Goal: Browse casually: Explore the website without a specific task or goal

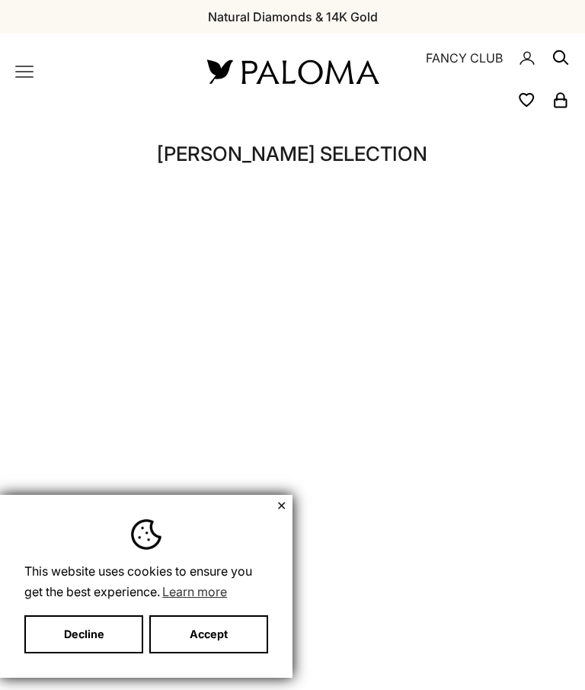
click at [286, 505] on button "✕" at bounding box center [282, 505] width 10 height 9
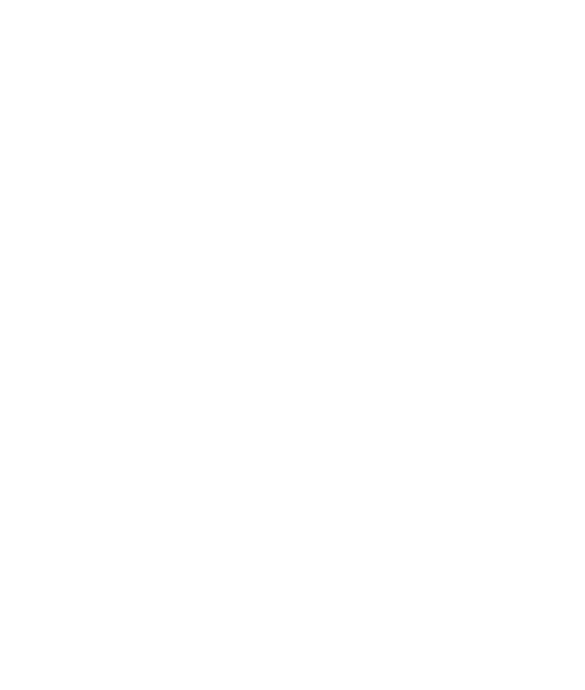
scroll to position [376, 0]
click at [0, 0] on span "Canada (CAD $)" at bounding box center [0, 0] width 0 height 0
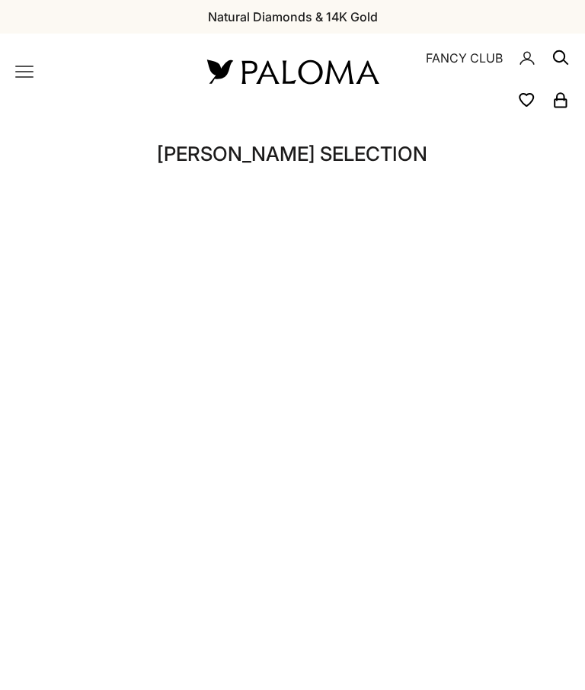
click at [0, 0] on link "NEW ARRIVALS" at bounding box center [0, 0] width 0 height 0
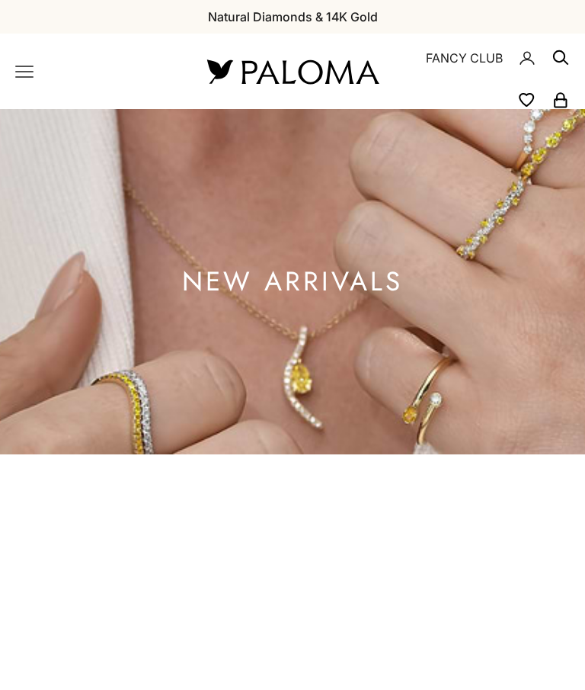
click at [0, 0] on icon "button" at bounding box center [0, 0] width 0 height 0
click at [335, 56] on img at bounding box center [292, 72] width 183 height 32
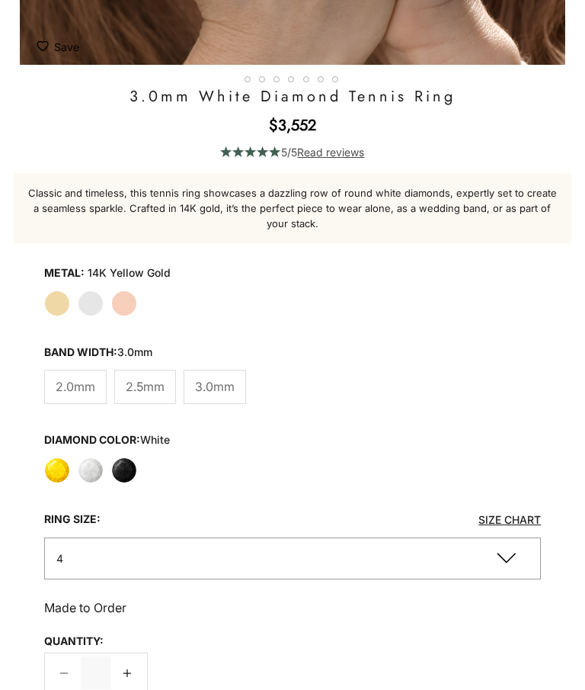
scroll to position [719, 0]
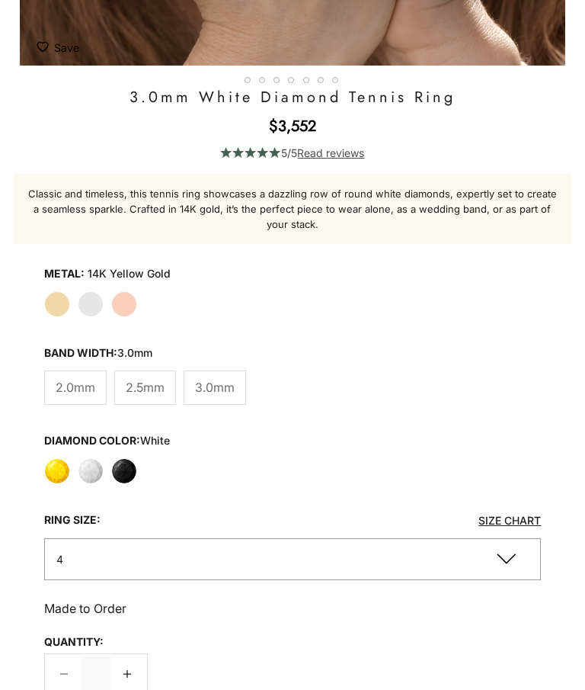
click at [0, 0] on span "Canada (CAD $)" at bounding box center [0, 0] width 0 height 0
